Goal: Information Seeking & Learning: Learn about a topic

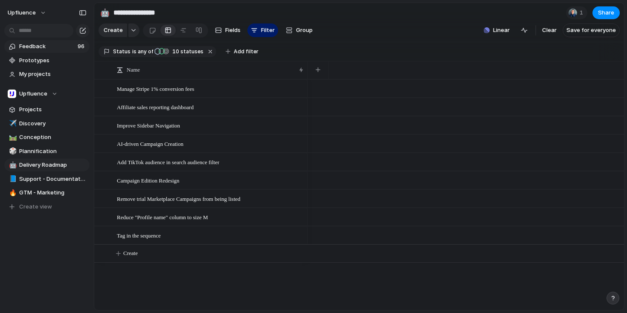
click at [56, 47] on span "Feedback" at bounding box center [47, 46] width 56 height 9
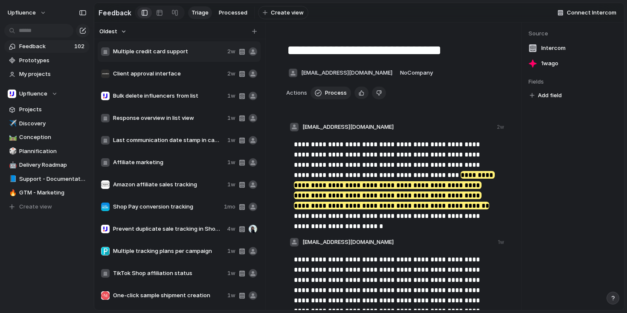
click at [195, 150] on div "Last communication date stamp in campaign view 1w" at bounding box center [179, 140] width 163 height 20
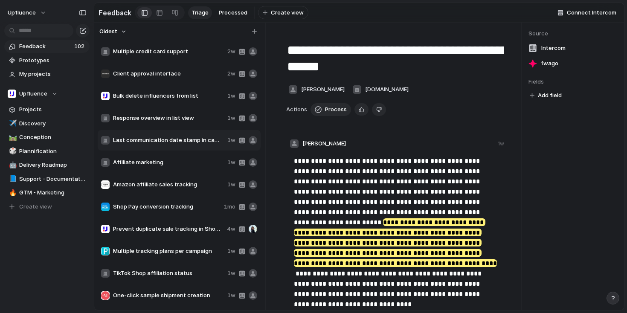
click at [187, 59] on div "Multiple credit card support 2w" at bounding box center [179, 51] width 163 height 20
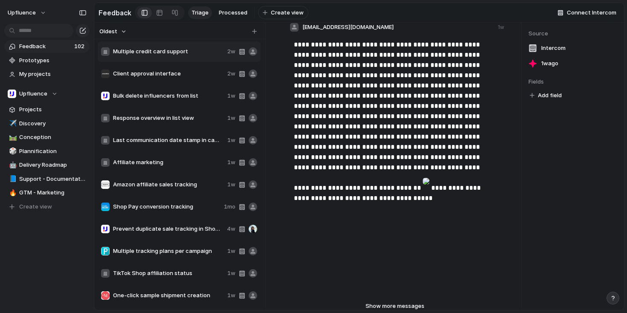
scroll to position [377, 0]
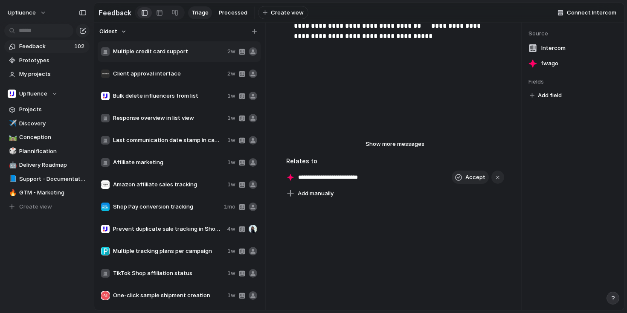
click at [188, 67] on div "Client approval interface 2w" at bounding box center [179, 74] width 163 height 20
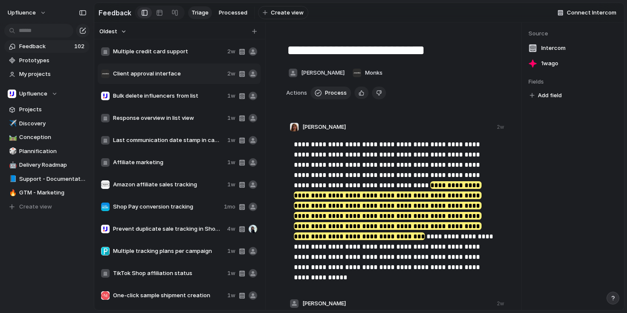
click at [180, 111] on div "Response overview in list view 1w" at bounding box center [179, 118] width 163 height 20
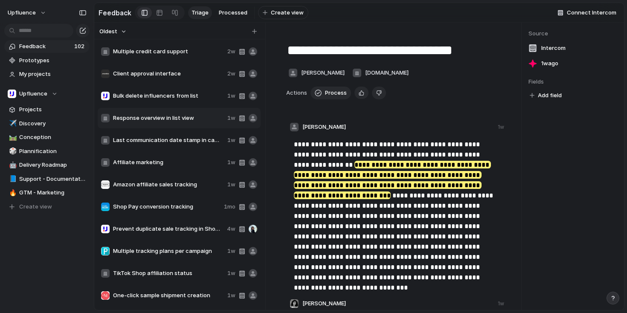
click at [180, 96] on span "Bulk delete influencers from list" at bounding box center [168, 96] width 111 height 9
type textarea "**********"
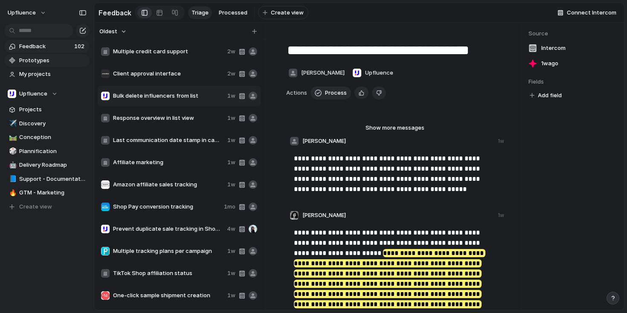
click at [44, 62] on span "Prototypes" at bounding box center [52, 60] width 67 height 9
click at [32, 141] on link "🛤️ Conception" at bounding box center [46, 137] width 85 height 13
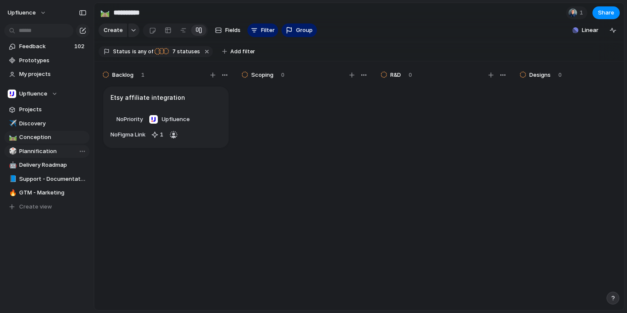
click at [32, 149] on span "Plannification" at bounding box center [52, 151] width 67 height 9
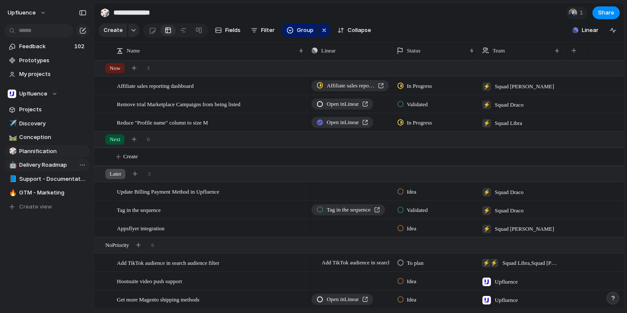
click at [32, 162] on span "Delivery Roadmap" at bounding box center [52, 165] width 67 height 9
type input "**********"
